Goal: Information Seeking & Learning: Learn about a topic

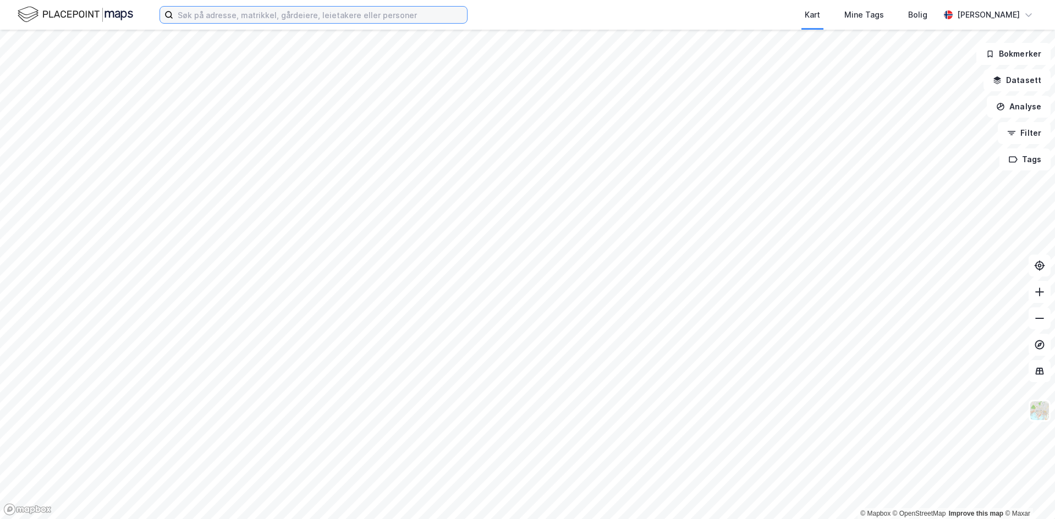
click at [190, 16] on input at bounding box center [320, 15] width 294 height 16
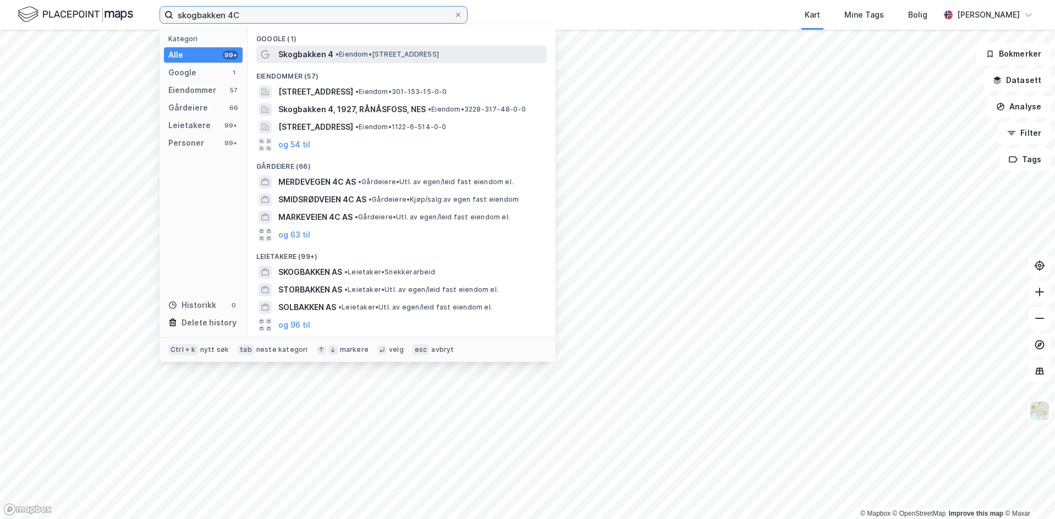
type input "skogbakken 4C"
click at [297, 52] on span "Skogbakken 4" at bounding box center [305, 54] width 55 height 13
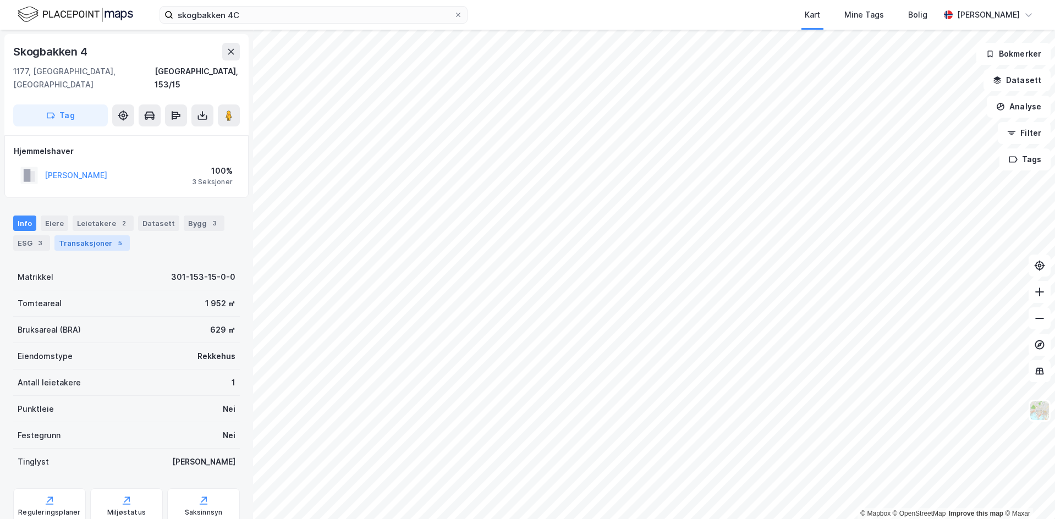
click at [88, 235] on div "Transaksjoner 5" at bounding box center [91, 242] width 75 height 15
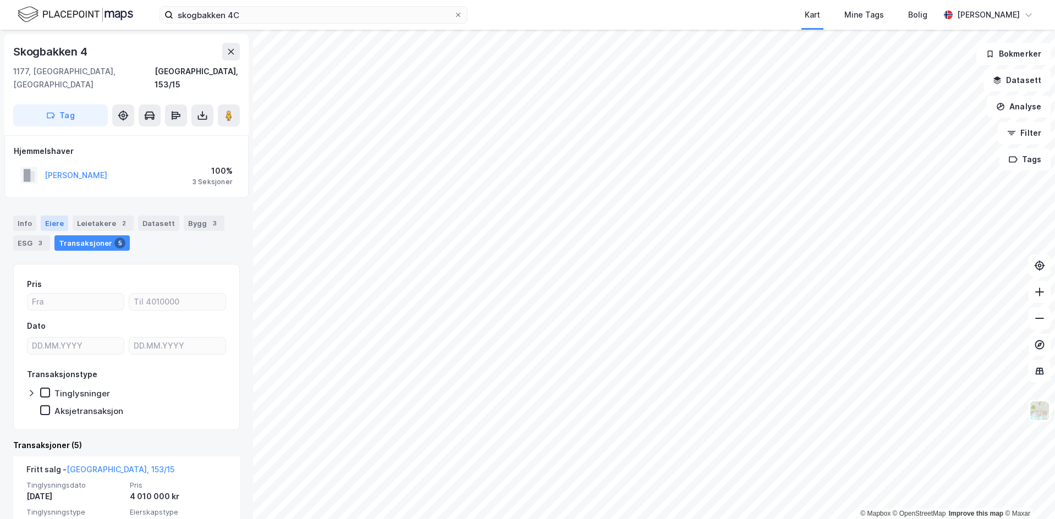
click at [53, 216] on div "Eiere" at bounding box center [54, 223] width 27 height 15
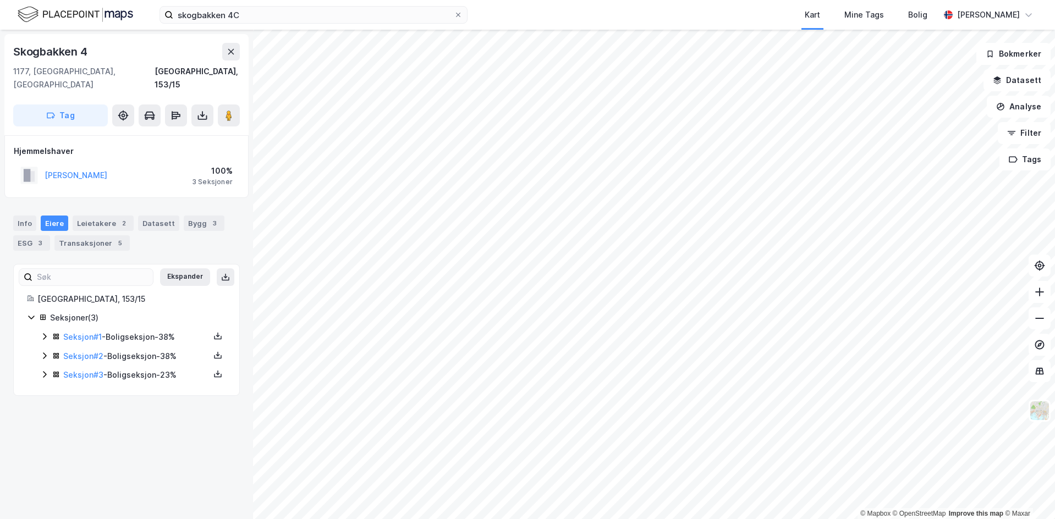
click at [137, 368] on div "Seksjon # 3 - Boligseksjon - 23%" at bounding box center [136, 374] width 146 height 13
click at [135, 350] on div "Seksjon # 2 - Boligseksjon - 38%" at bounding box center [136, 356] width 146 height 13
click at [130, 330] on div "Seksjon # 1 - Boligseksjon - 38%" at bounding box center [136, 336] width 146 height 13
click at [23, 216] on div "Info" at bounding box center [24, 223] width 23 height 15
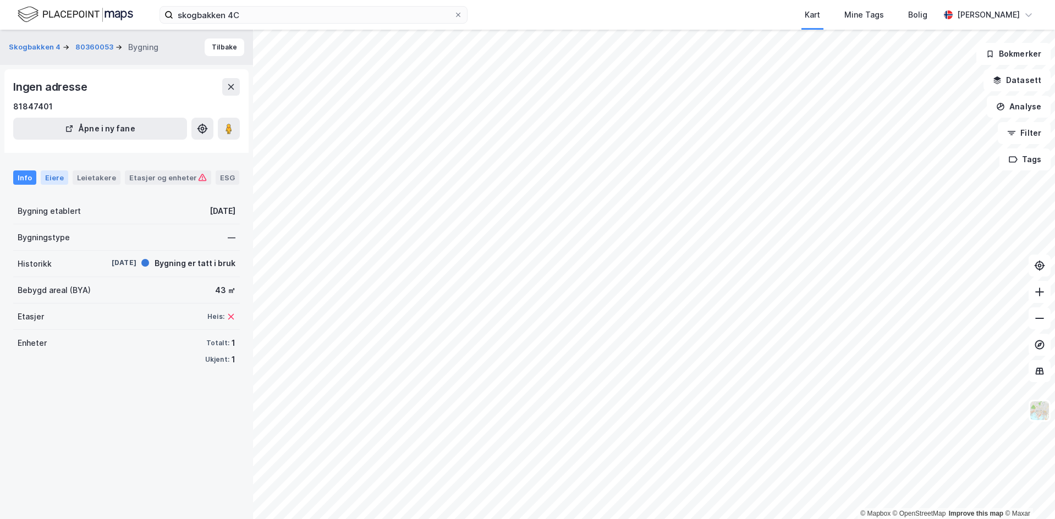
click at [47, 174] on div "Eiere" at bounding box center [54, 177] width 27 height 14
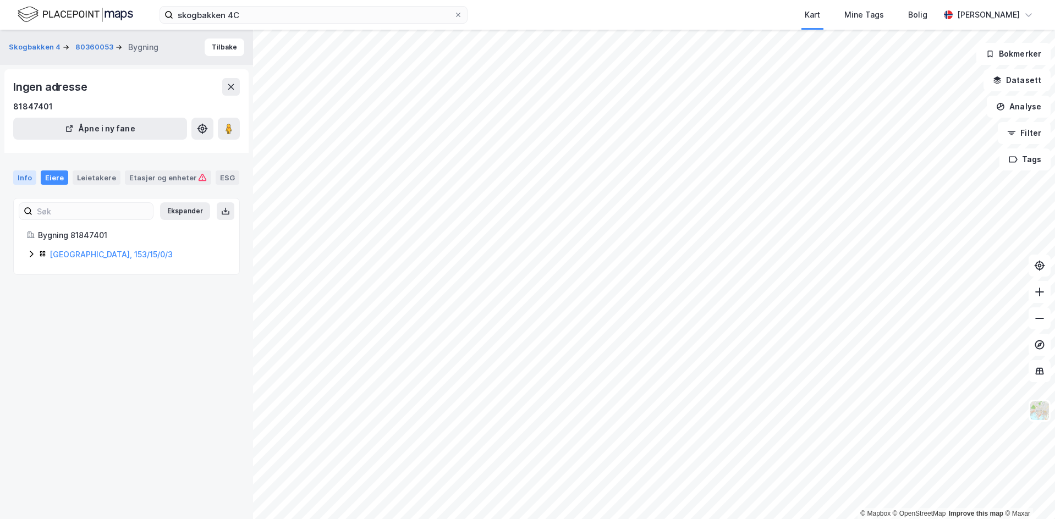
click at [20, 177] on div "Info" at bounding box center [24, 177] width 23 height 14
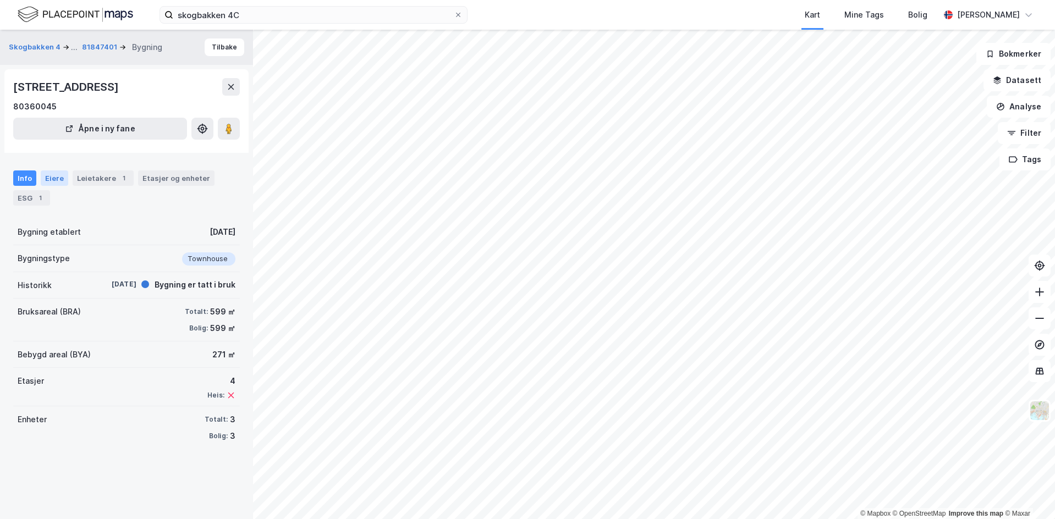
click at [48, 178] on div "Eiere" at bounding box center [54, 177] width 27 height 15
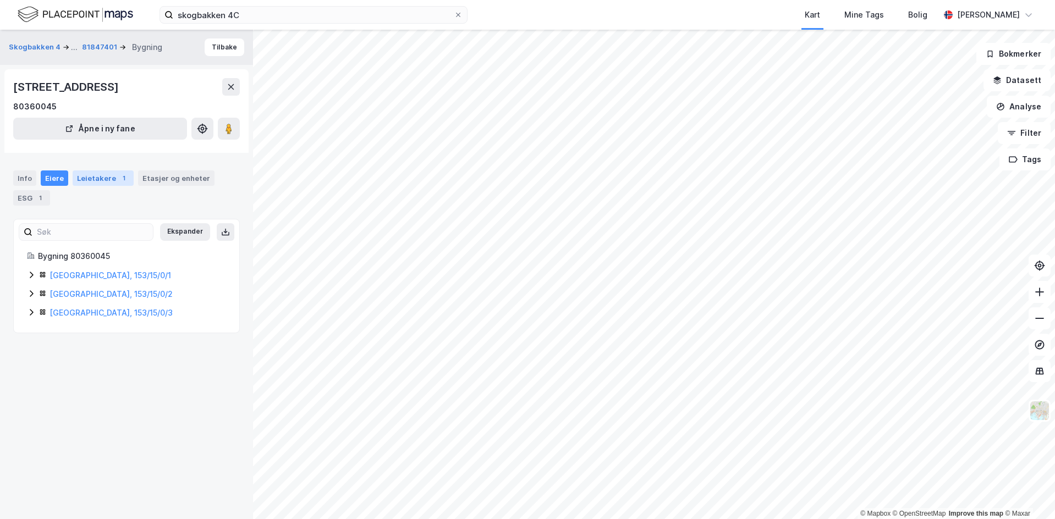
click at [96, 176] on div "Leietakere 1" at bounding box center [103, 177] width 61 height 15
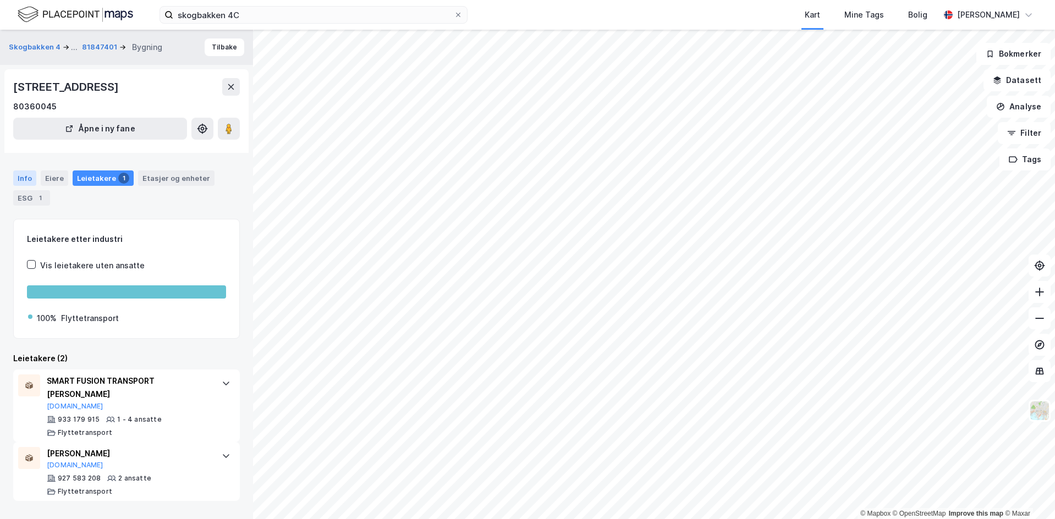
click at [23, 178] on div "Info" at bounding box center [24, 177] width 23 height 15
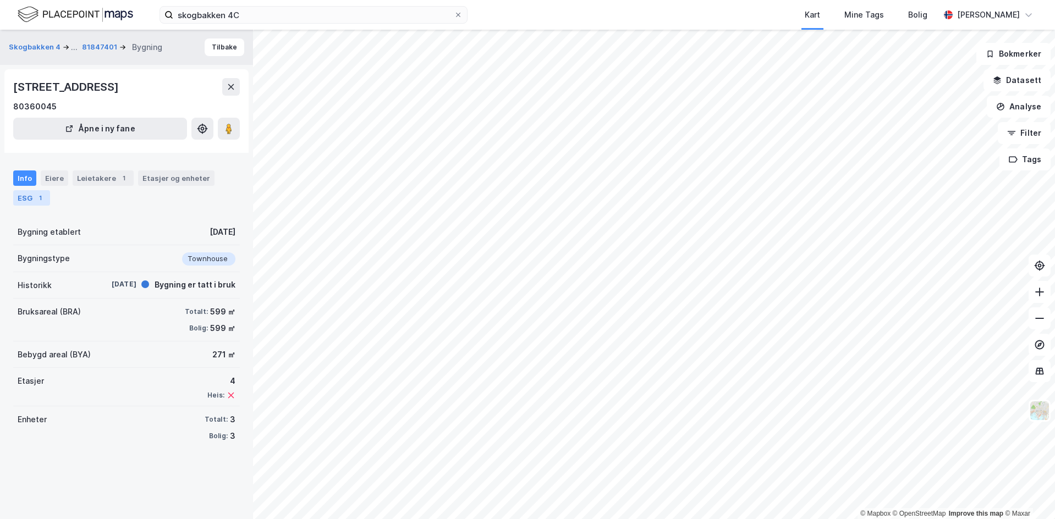
click at [23, 196] on div "ESG 1" at bounding box center [31, 197] width 37 height 15
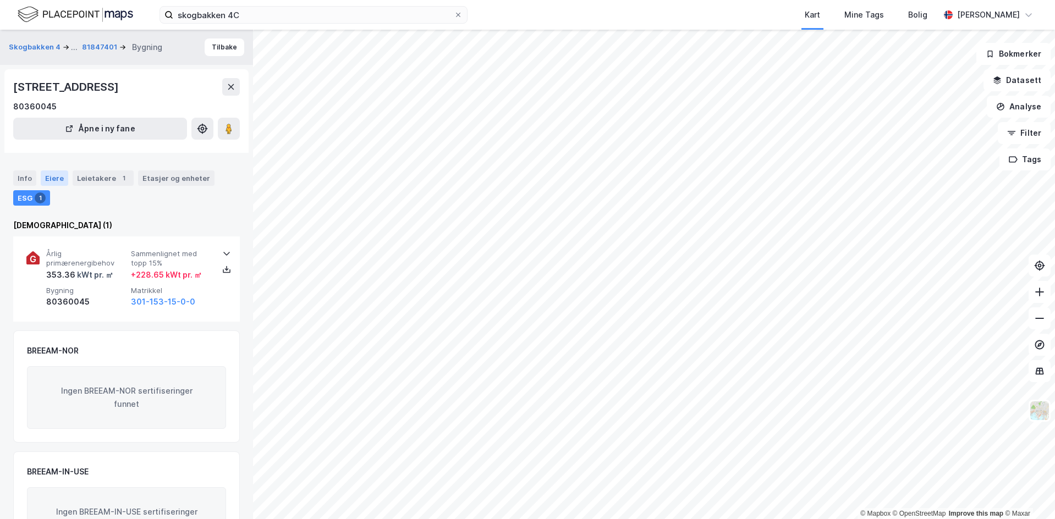
click at [54, 176] on div "Eiere" at bounding box center [54, 177] width 27 height 15
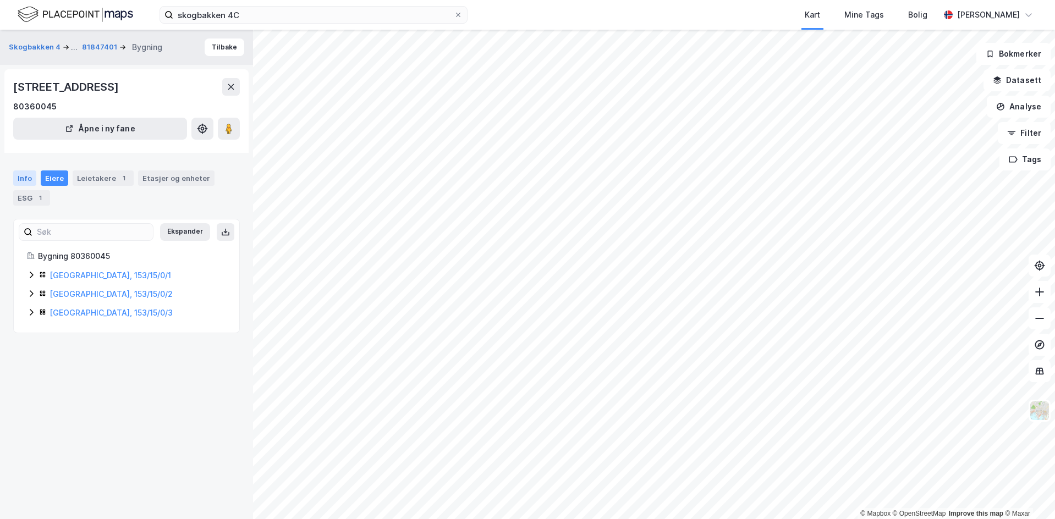
click at [19, 176] on div "Info" at bounding box center [24, 177] width 23 height 15
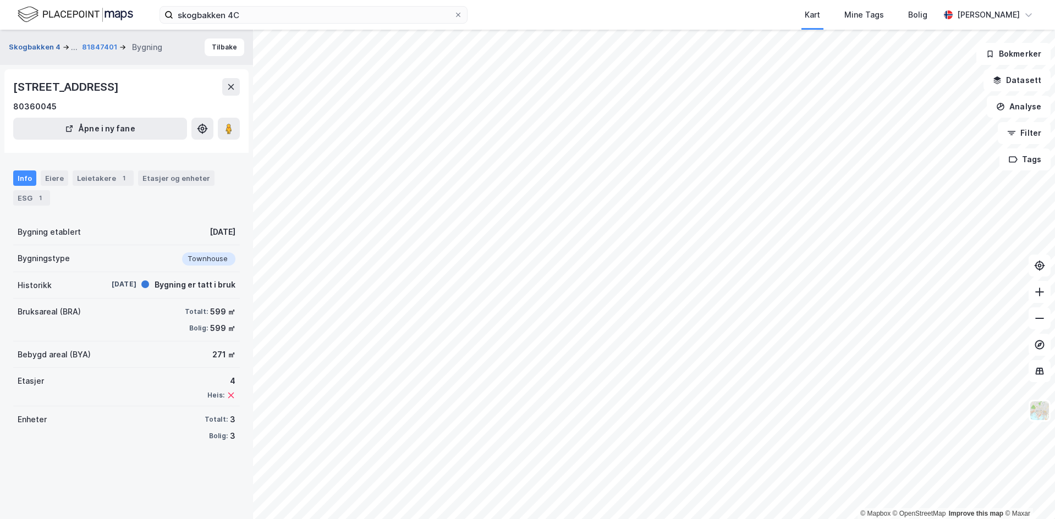
click at [25, 43] on button "Skogbakken 4" at bounding box center [36, 47] width 54 height 13
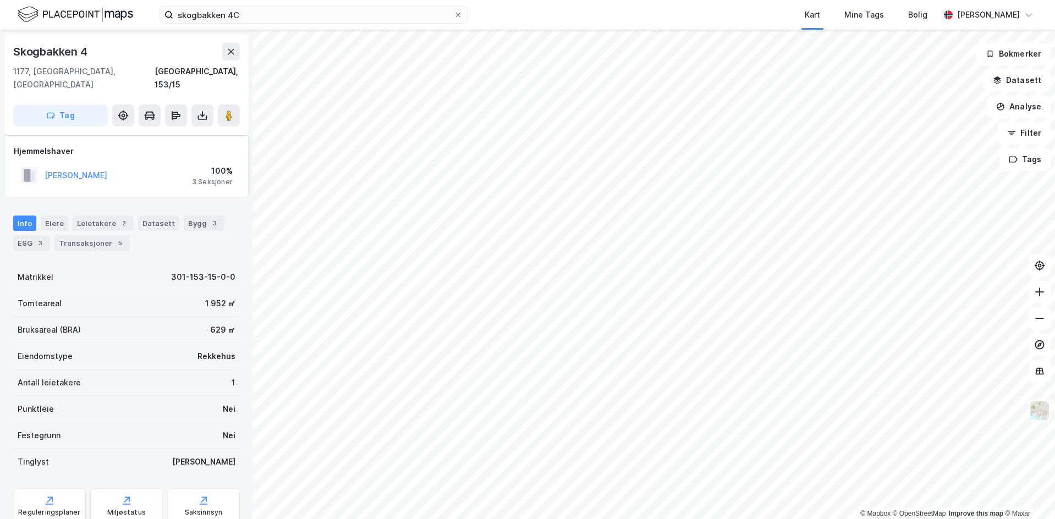
scroll to position [7, 0]
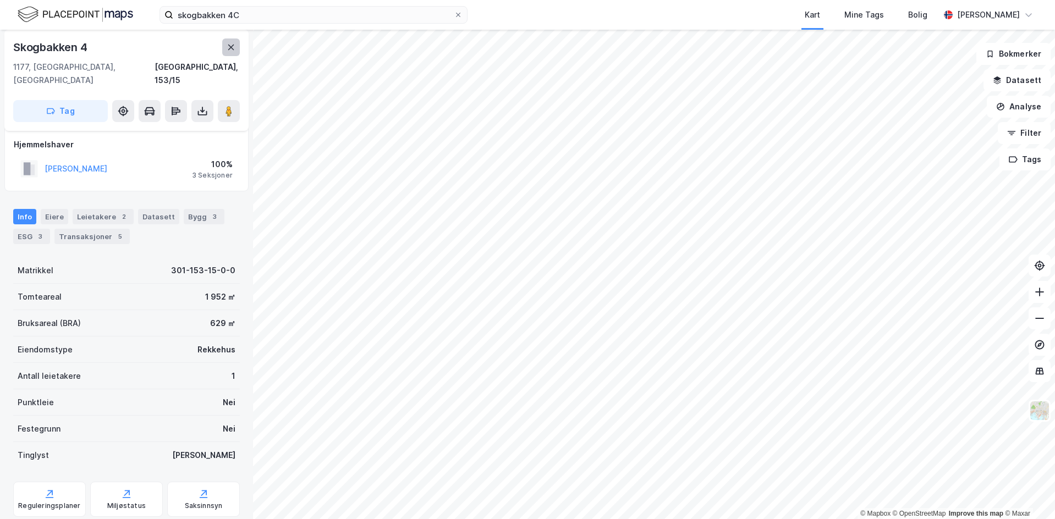
click at [231, 47] on icon at bounding box center [231, 47] width 6 height 5
